Goal: Information Seeking & Learning: Find specific fact

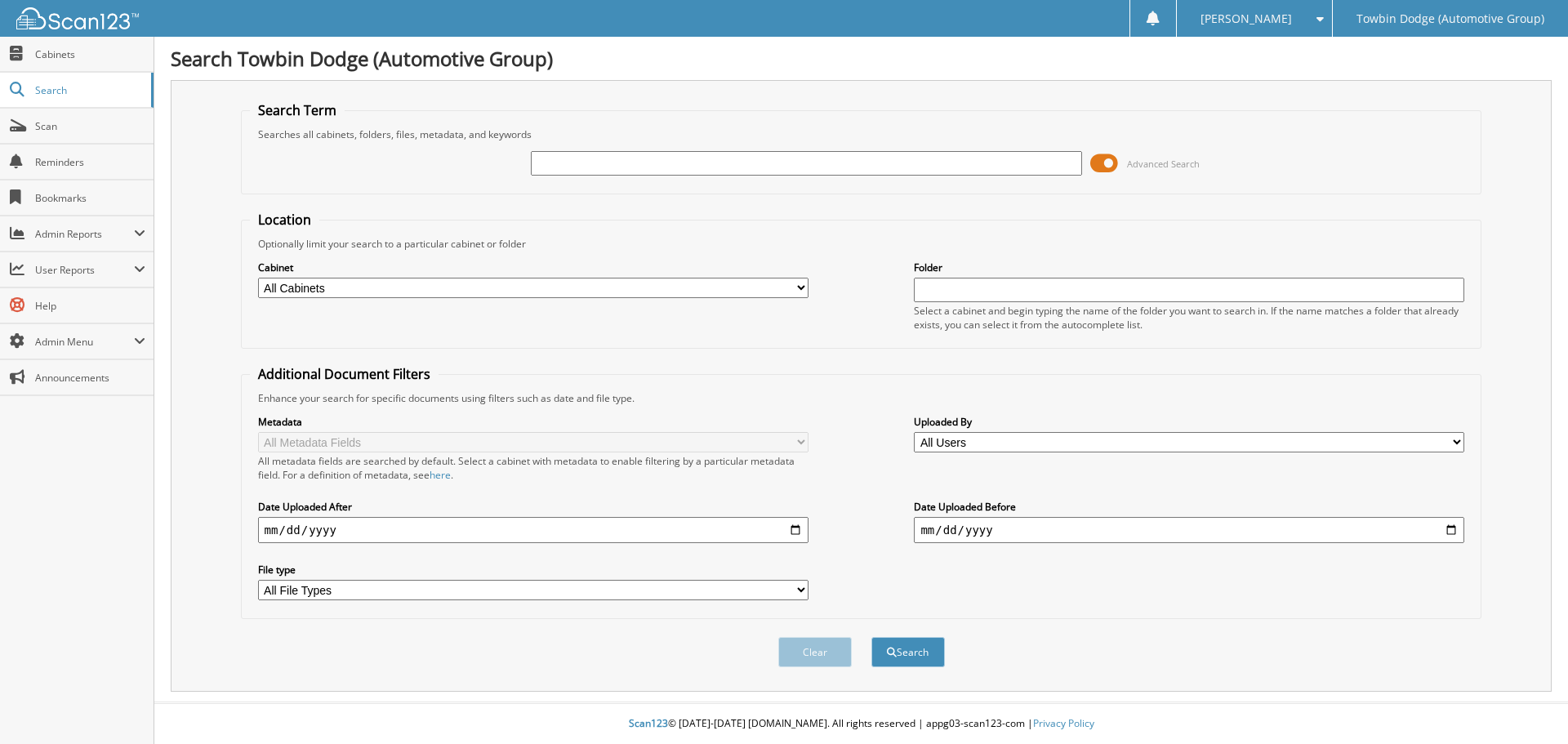
click at [621, 159] on input "text" at bounding box center [806, 163] width 550 height 24
type input "276546"
click at [872, 637] on button "Search" at bounding box center [908, 652] width 74 height 30
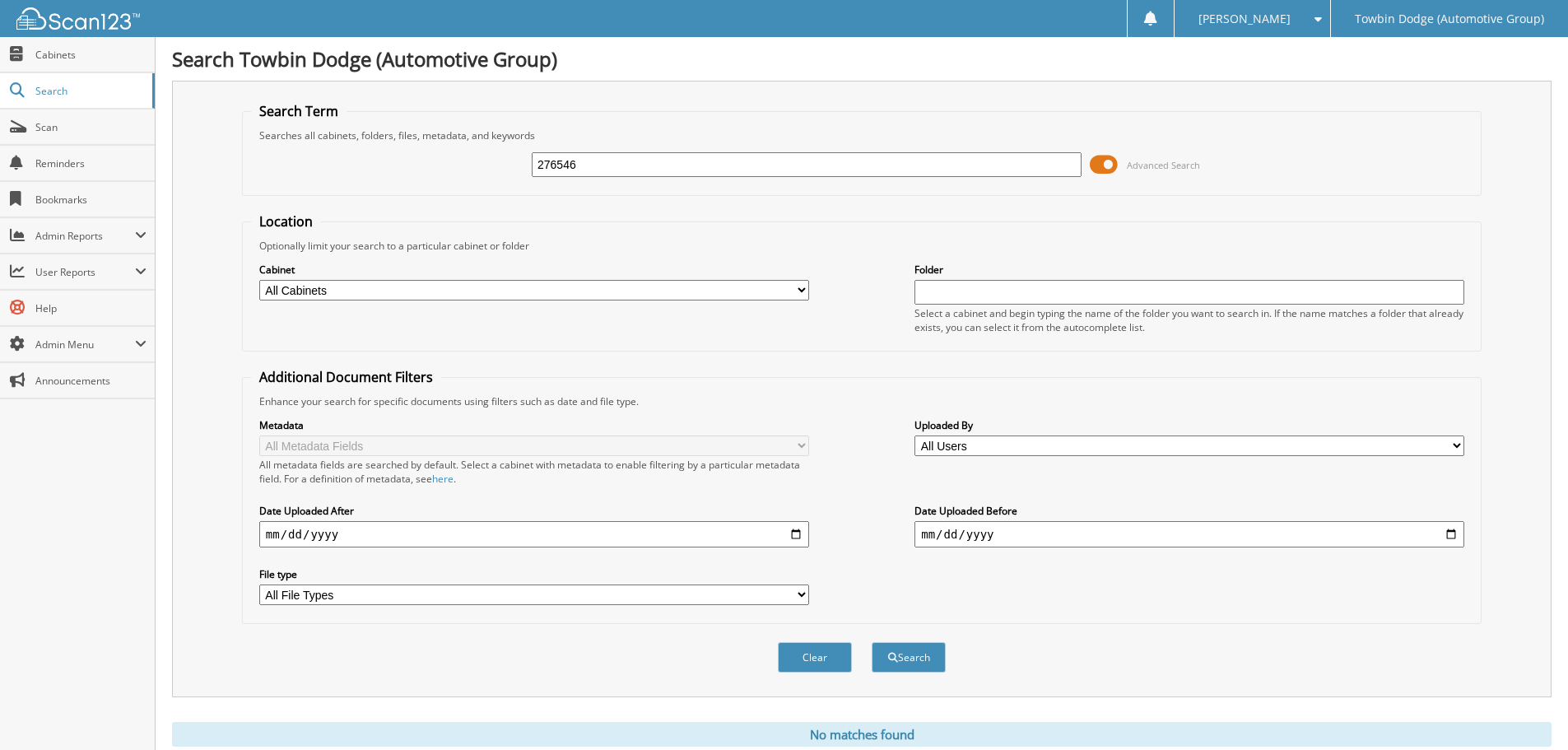
drag, startPoint x: 670, startPoint y: 156, endPoint x: 324, endPoint y: 125, distance: 347.4
click at [335, 160] on div "276546 Advanced Search" at bounding box center [862, 165] width 1222 height 45
paste input "[US_VEHICLE_IDENTIFICATION_NUMBER]"
type input "[US_VEHICLE_IDENTIFICATION_NUMBER]"
click at [872, 642] on button "Search" at bounding box center [908, 657] width 74 height 31
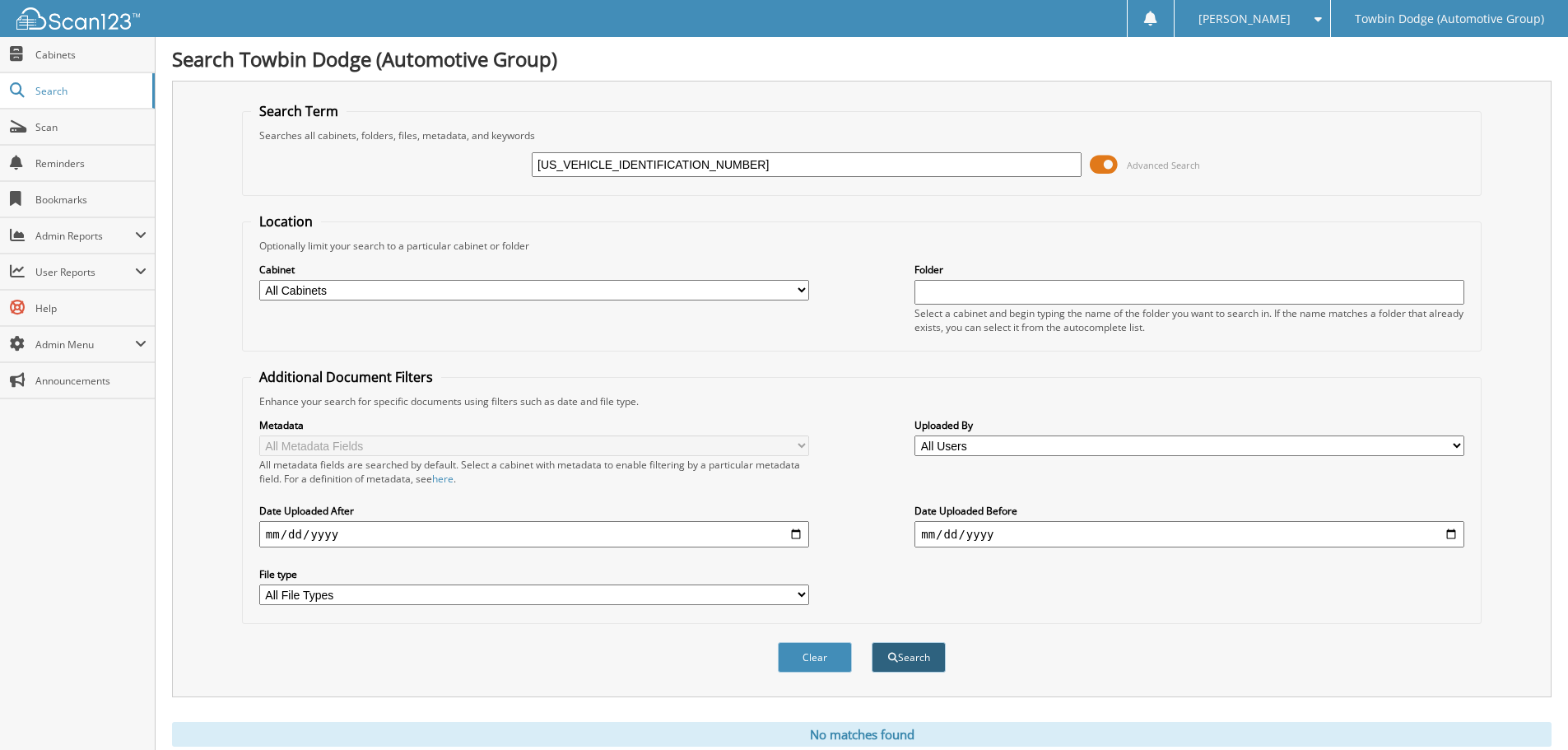
click at [904, 654] on button "Search" at bounding box center [908, 657] width 74 height 31
click at [46, 90] on span "Search" at bounding box center [89, 91] width 108 height 14
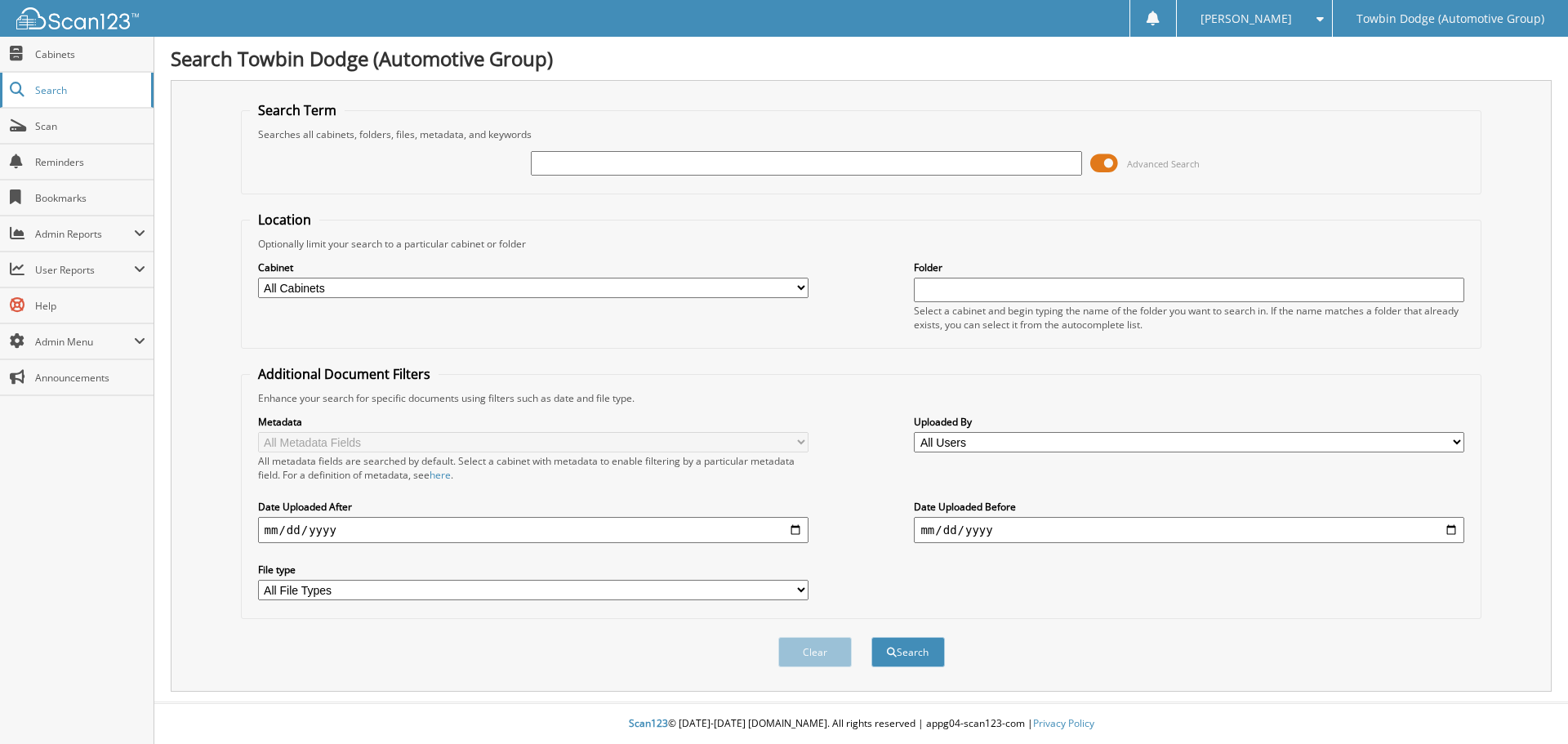
click at [62, 82] on link "Search" at bounding box center [76, 90] width 154 height 35
